Goal: Information Seeking & Learning: Find specific fact

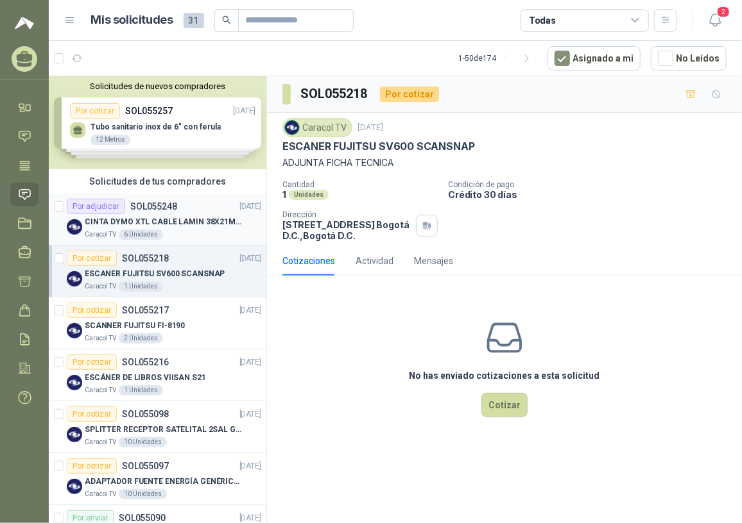
drag, startPoint x: 162, startPoint y: 218, endPoint x: 174, endPoint y: 228, distance: 15.5
click at [162, 218] on p "CINTA DYMO XTL CABLE LAMIN 38X21MMBLANCO" at bounding box center [165, 222] width 160 height 12
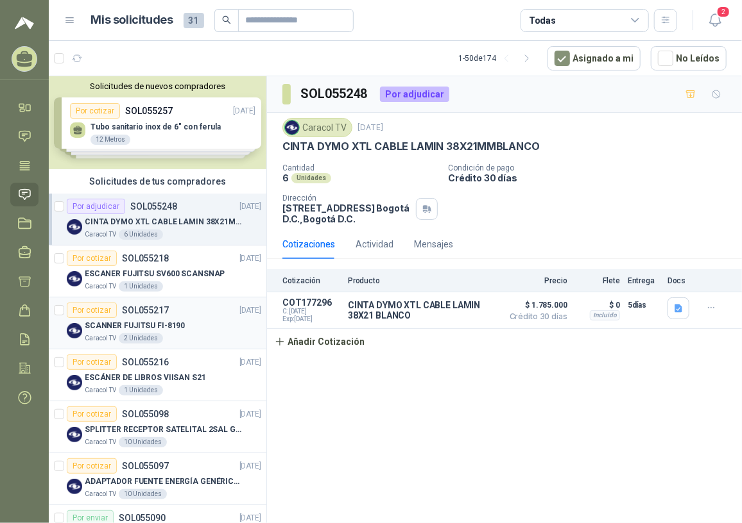
click at [179, 336] on div "Caracol TV 2 Unidades" at bounding box center [173, 339] width 176 height 10
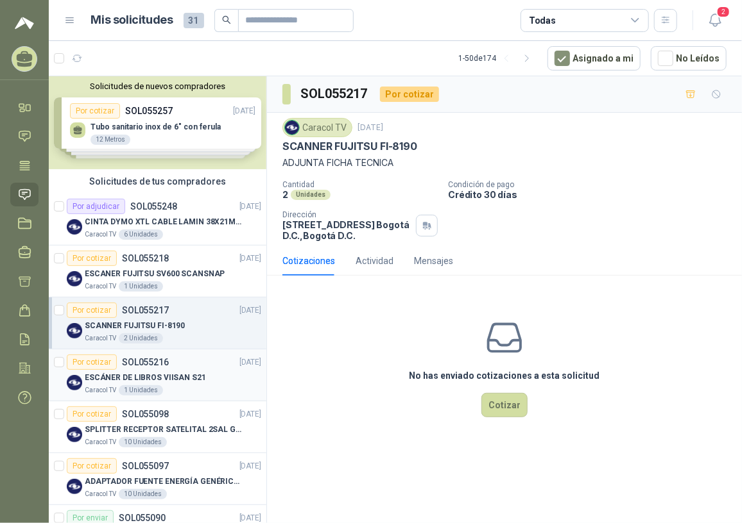
click at [176, 387] on div "Caracol TV 1 Unidades" at bounding box center [173, 391] width 176 height 10
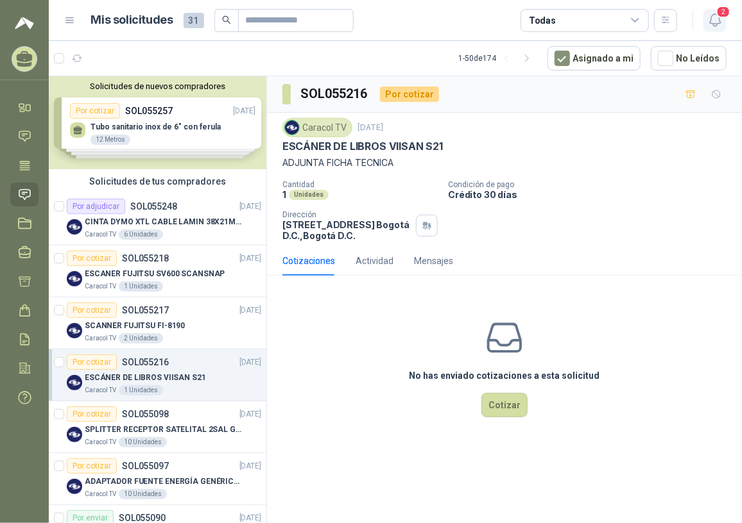
click at [719, 15] on span "2" at bounding box center [723, 12] width 14 height 12
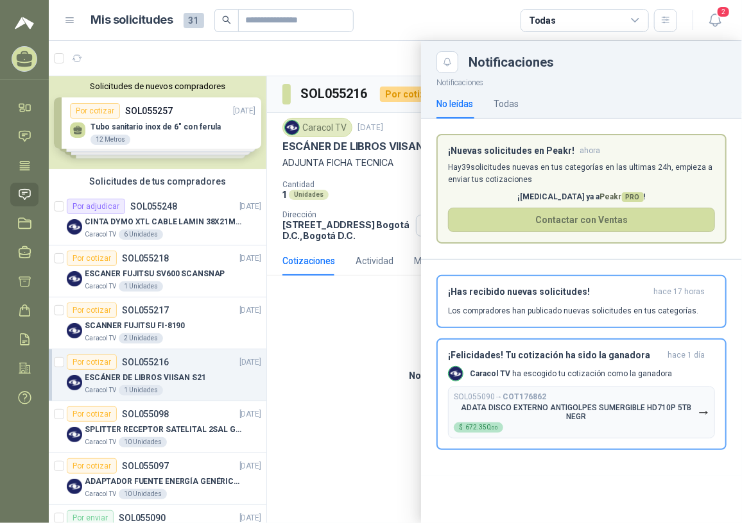
click at [370, 337] on div at bounding box center [395, 282] width 693 height 482
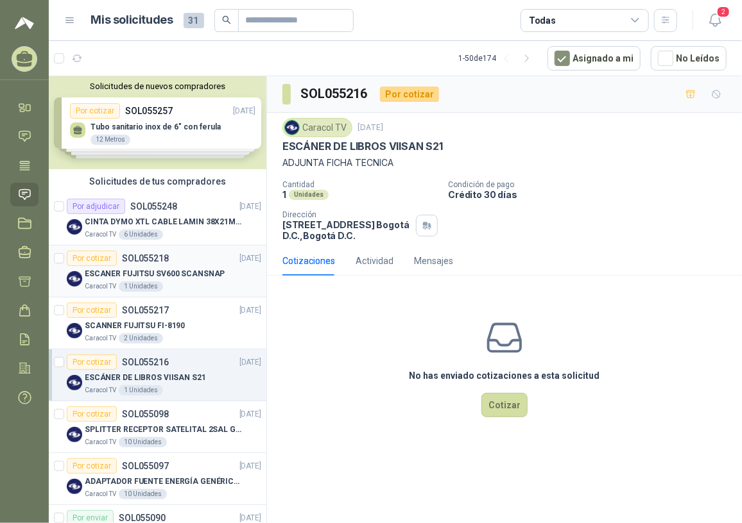
click at [185, 282] on div "Caracol TV 1 Unidades" at bounding box center [173, 287] width 176 height 10
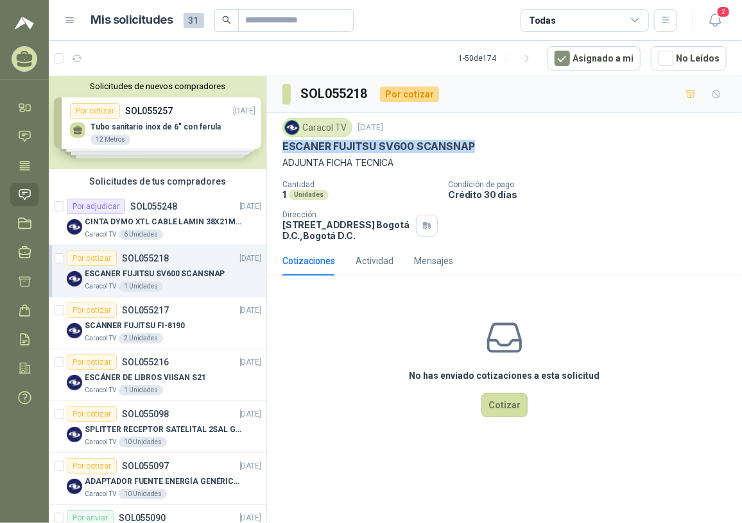
drag, startPoint x: 284, startPoint y: 146, endPoint x: 472, endPoint y: 145, distance: 188.0
click at [472, 145] on div "ESCANER FUJITSU SV600 SCANSNAP" at bounding box center [504, 146] width 444 height 13
copy p "ESCANER FUJITSU SV600 SCANSNAP"
